Goal: Task Accomplishment & Management: Use online tool/utility

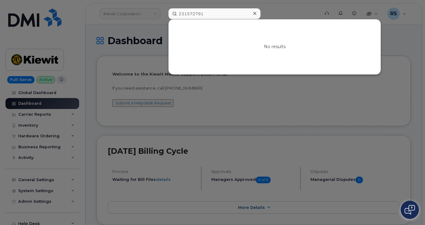
scroll to position [101, 0]
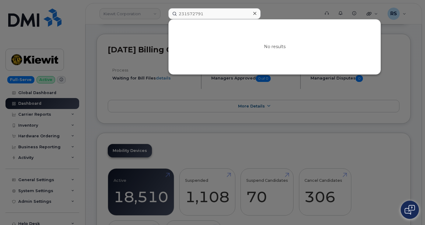
click at [2, 223] on div at bounding box center [212, 112] width 425 height 225
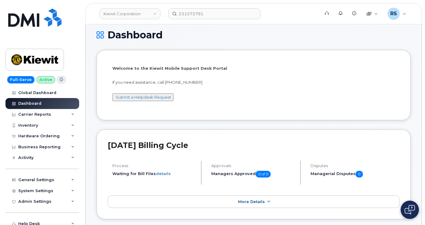
scroll to position [0, 0]
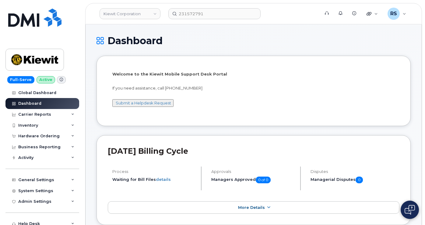
click at [2, 219] on div "Full-Serve Active Global Dashboard Dashboard Carrier Reports Monthly Billing Da…" at bounding box center [41, 112] width 83 height 225
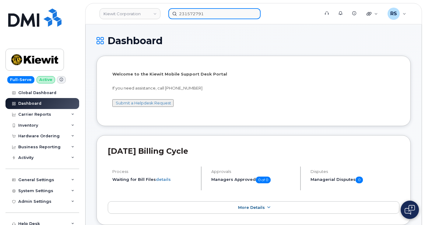
click at [197, 14] on input "231572791" at bounding box center [214, 13] width 92 height 11
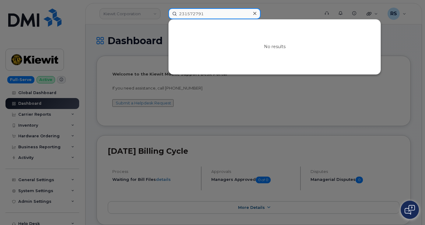
drag, startPoint x: 211, startPoint y: 14, endPoint x: 171, endPoint y: 13, distance: 39.6
click at [171, 13] on input "231572791" at bounding box center [214, 13] width 92 height 11
paste input "04140"
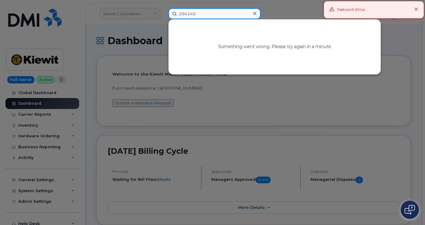
type input "204140"
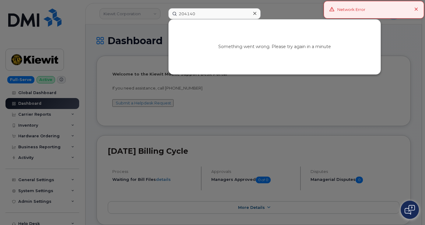
click at [415, 9] on icon at bounding box center [416, 10] width 4 height 4
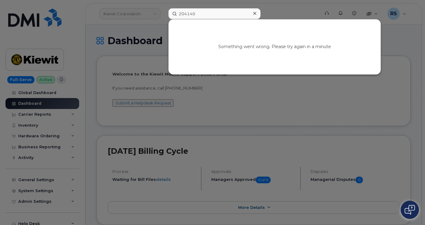
click at [255, 15] on icon at bounding box center [254, 13] width 3 height 5
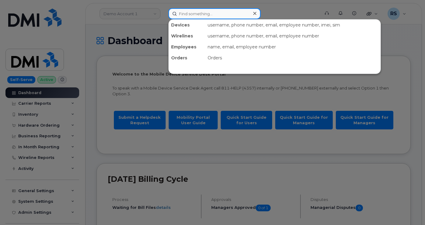
click at [187, 13] on input at bounding box center [214, 13] width 92 height 11
paste input "204140"
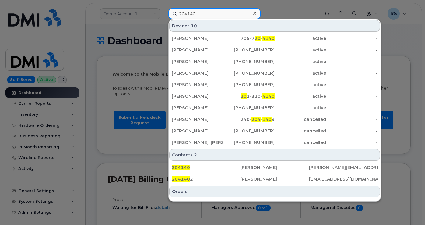
type input "204140"
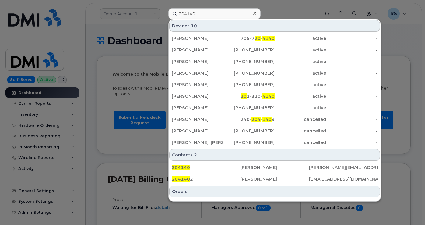
click at [90, 26] on div at bounding box center [212, 112] width 425 height 225
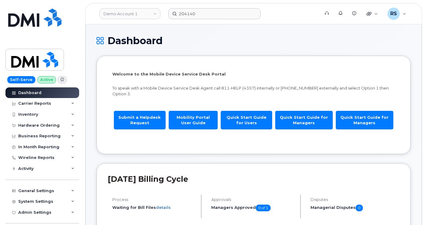
click at [156, 12] on link "Demo Account 1" at bounding box center [130, 13] width 61 height 11
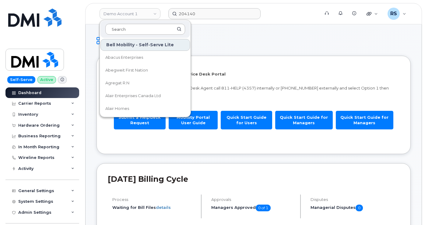
click at [120, 30] on input at bounding box center [145, 29] width 80 height 11
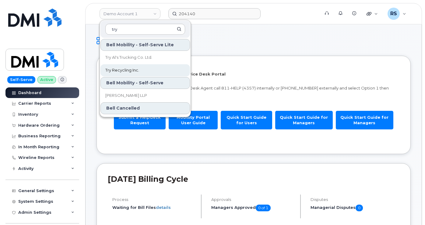
type input "try"
click at [115, 73] on span "Try Recycling Inc." at bounding box center [122, 70] width 34 height 6
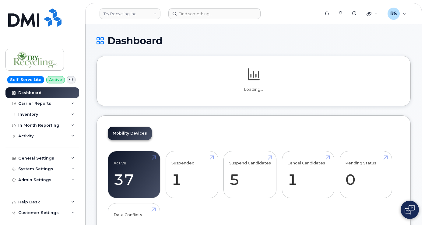
click at [190, 36] on h1 "Dashboard" at bounding box center [254, 40] width 314 height 11
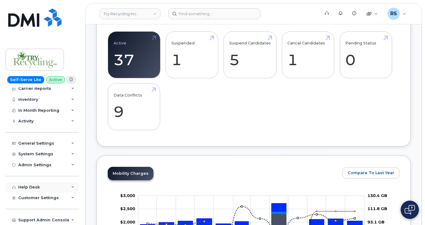
scroll to position [203, 0]
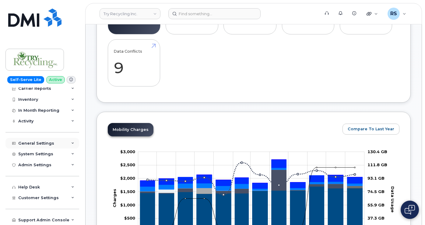
click at [31, 142] on div "General Settings" at bounding box center [36, 143] width 36 height 5
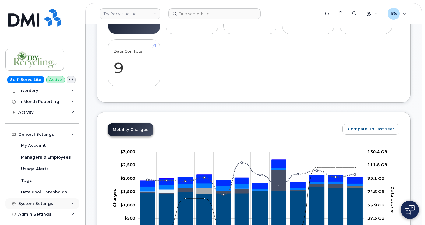
scroll to position [12, 0]
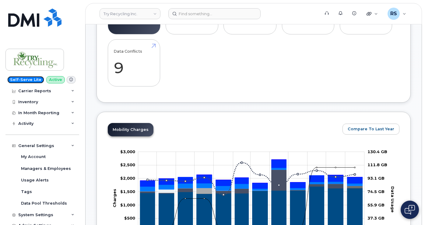
click at [26, 79] on span "Self-Serve Lite" at bounding box center [25, 79] width 37 height 7
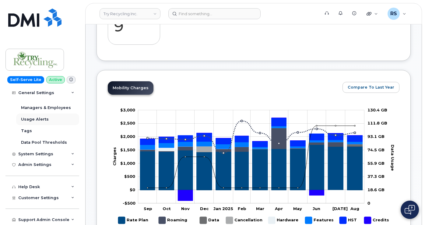
scroll to position [284, 0]
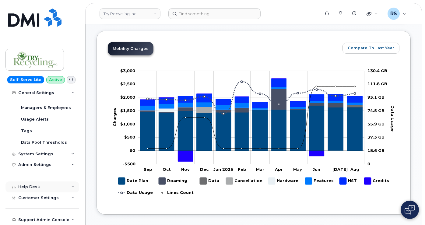
click at [71, 187] on icon at bounding box center [72, 186] width 3 height 3
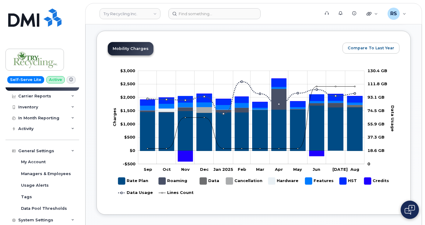
scroll to position [0, 0]
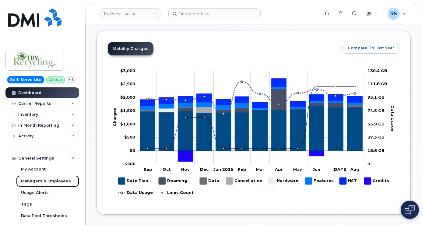
click at [46, 180] on div "Managers & Employees" at bounding box center [46, 180] width 50 height 5
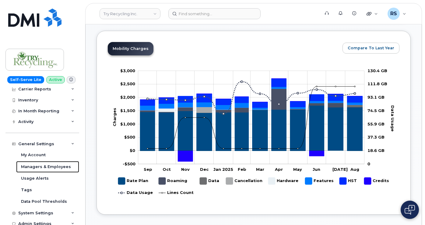
scroll to position [38, 0]
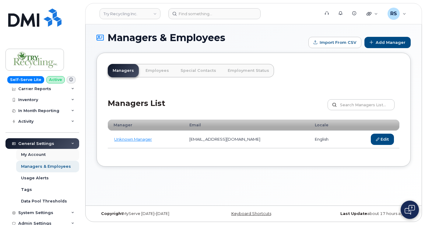
scroll to position [40, 0]
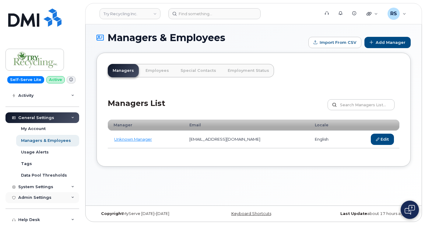
click at [71, 196] on icon at bounding box center [72, 197] width 3 height 3
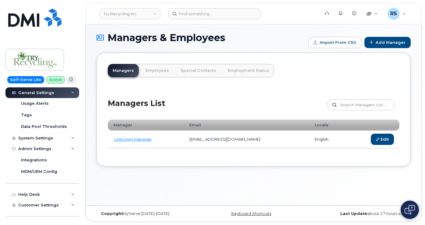
scroll to position [97, 0]
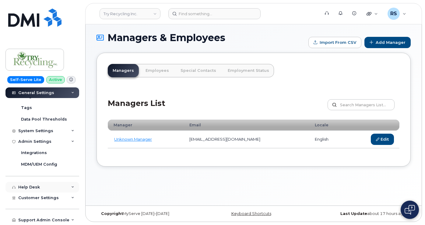
click at [71, 187] on icon at bounding box center [72, 187] width 3 height 3
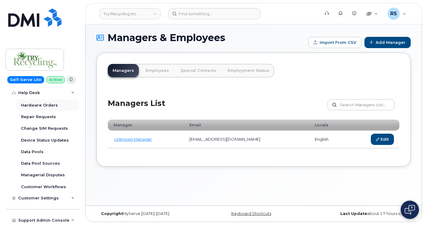
scroll to position [213, 0]
click at [71, 197] on icon at bounding box center [72, 197] width 3 height 3
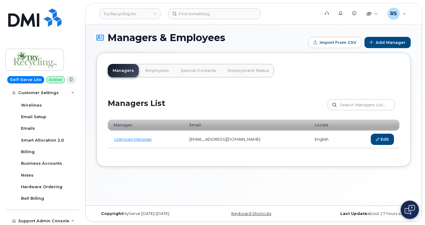
scroll to position [376, 0]
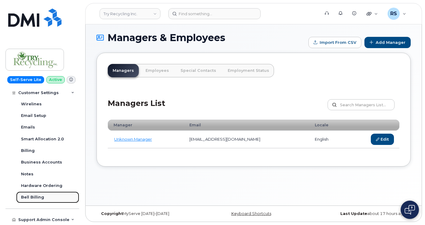
click at [33, 196] on div "Bell Billing" at bounding box center [32, 197] width 23 height 5
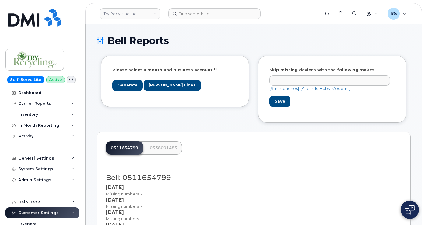
select select
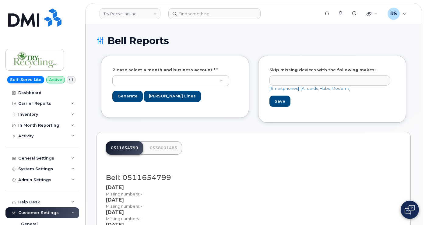
click at [69, 79] on icon at bounding box center [70, 79] width 3 height 3
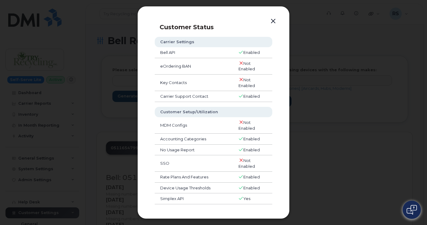
click at [275, 21] on button "button" at bounding box center [273, 21] width 9 height 9
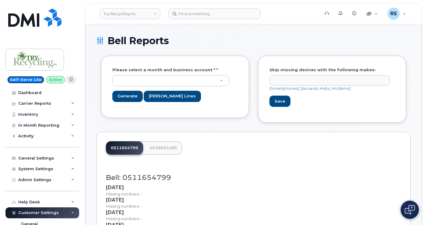
click at [20, 79] on span "Self-Serve Lite" at bounding box center [25, 79] width 37 height 7
